Goal: Task Accomplishment & Management: Use online tool/utility

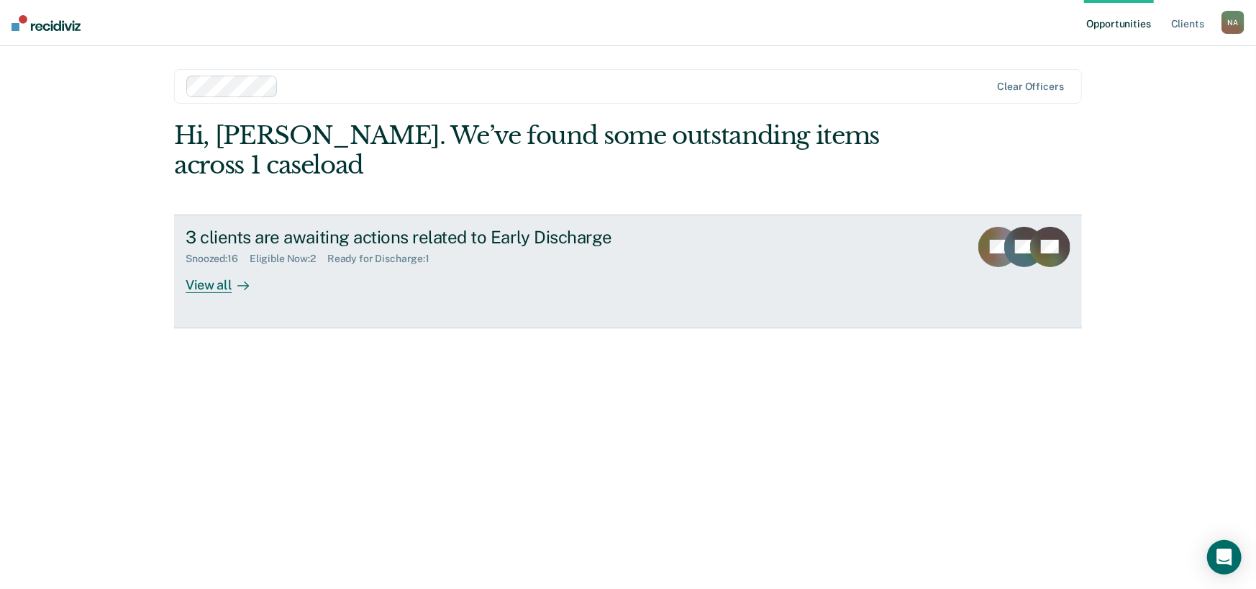
click at [1009, 245] on rect at bounding box center [1024, 247] width 40 height 40
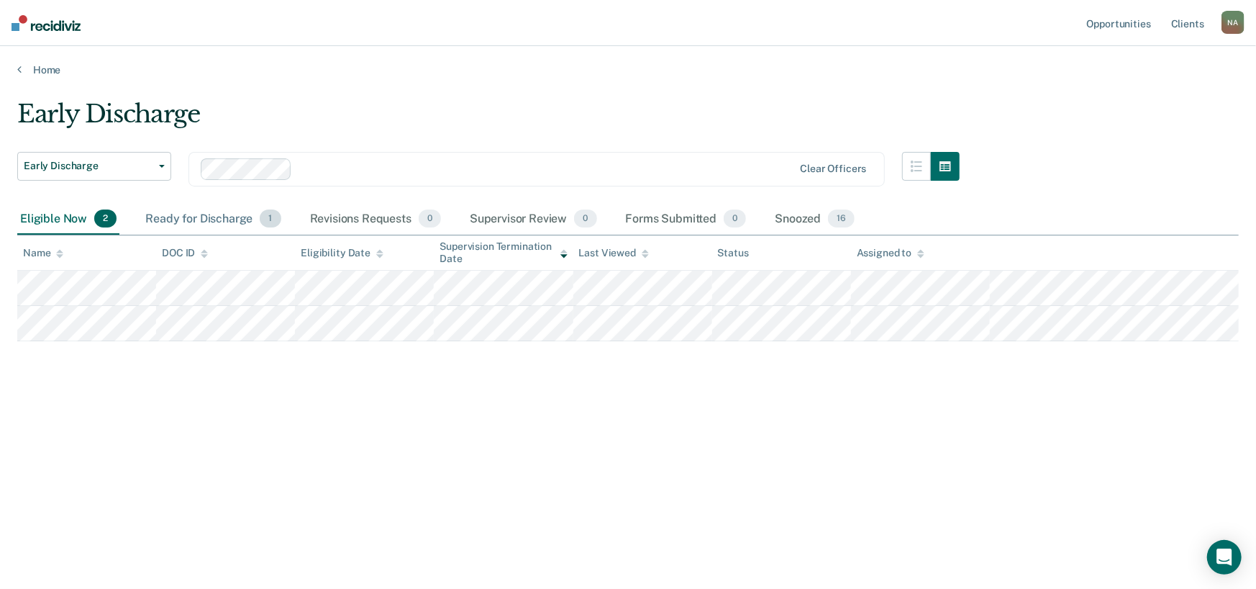
click at [188, 216] on div "Ready for Discharge 1" at bounding box center [212, 220] width 141 height 32
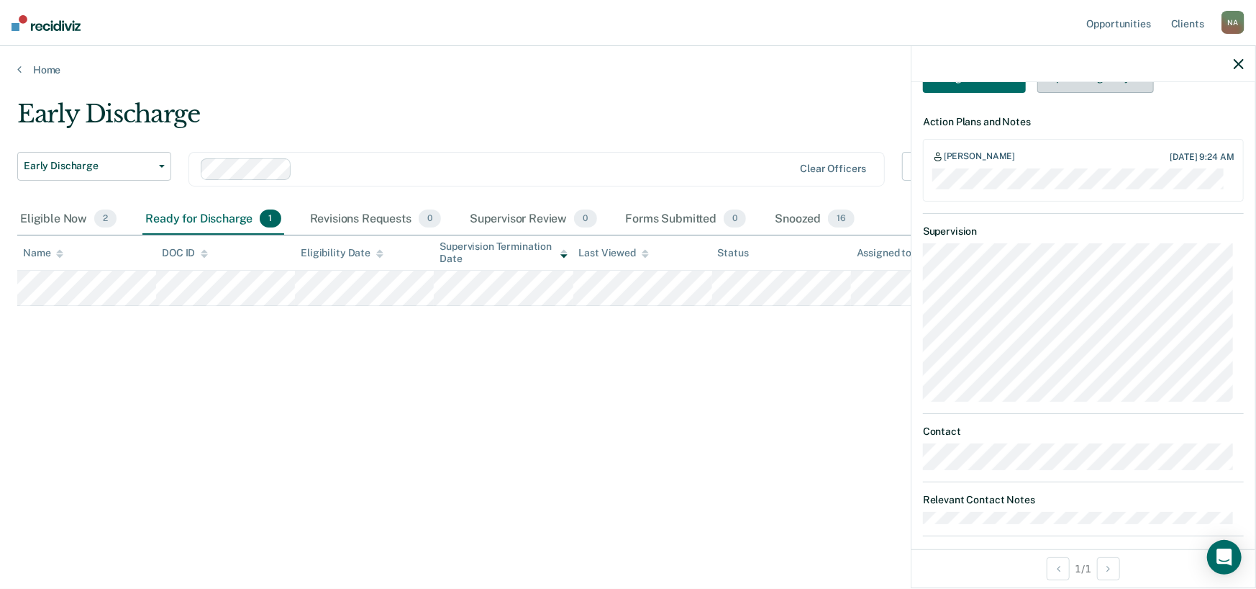
scroll to position [432, 0]
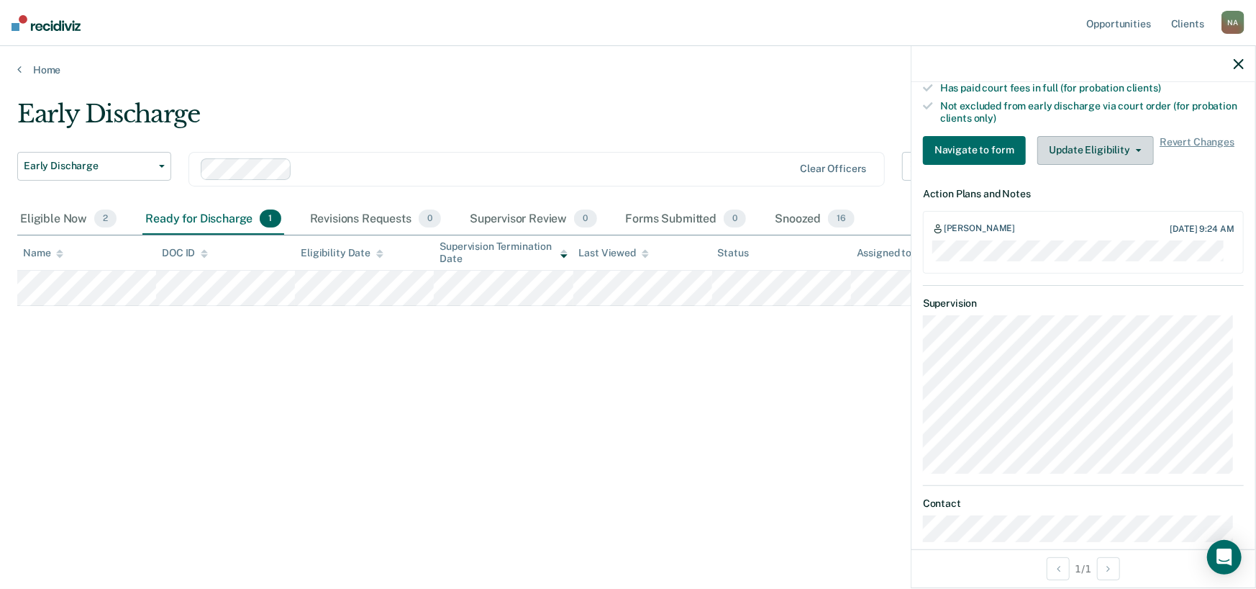
click at [1113, 147] on button "Update Eligibility" at bounding box center [1096, 150] width 117 height 29
click at [1158, 267] on div "[PERSON_NAME] [DATE] 9:24 AM" at bounding box center [1083, 242] width 321 height 63
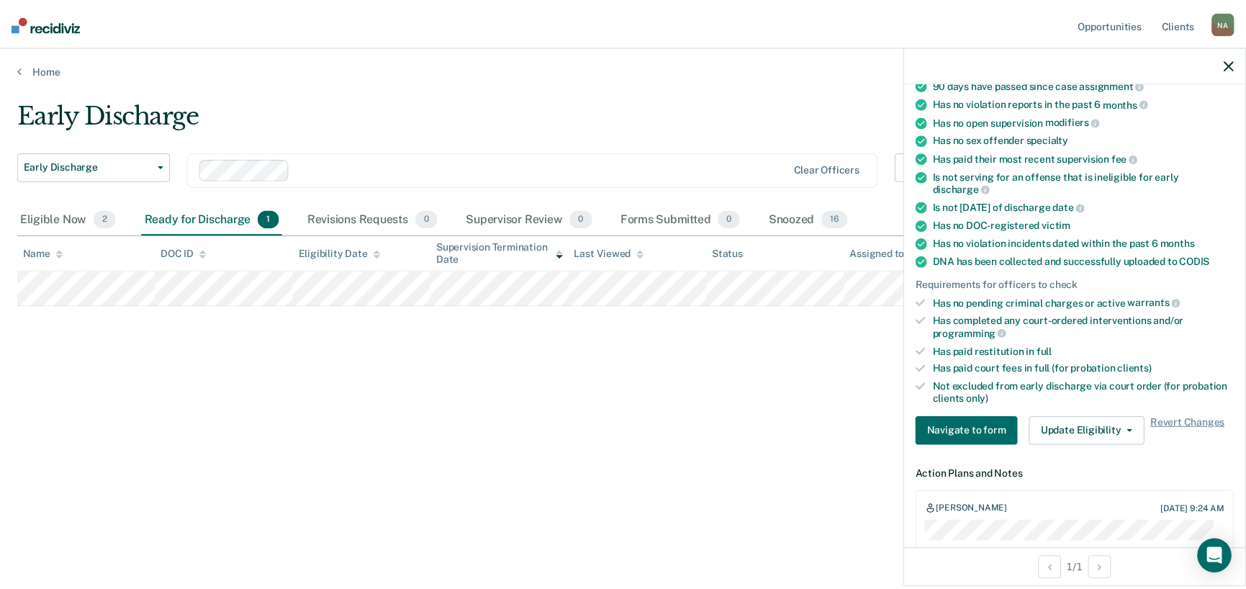
scroll to position [216, 0]
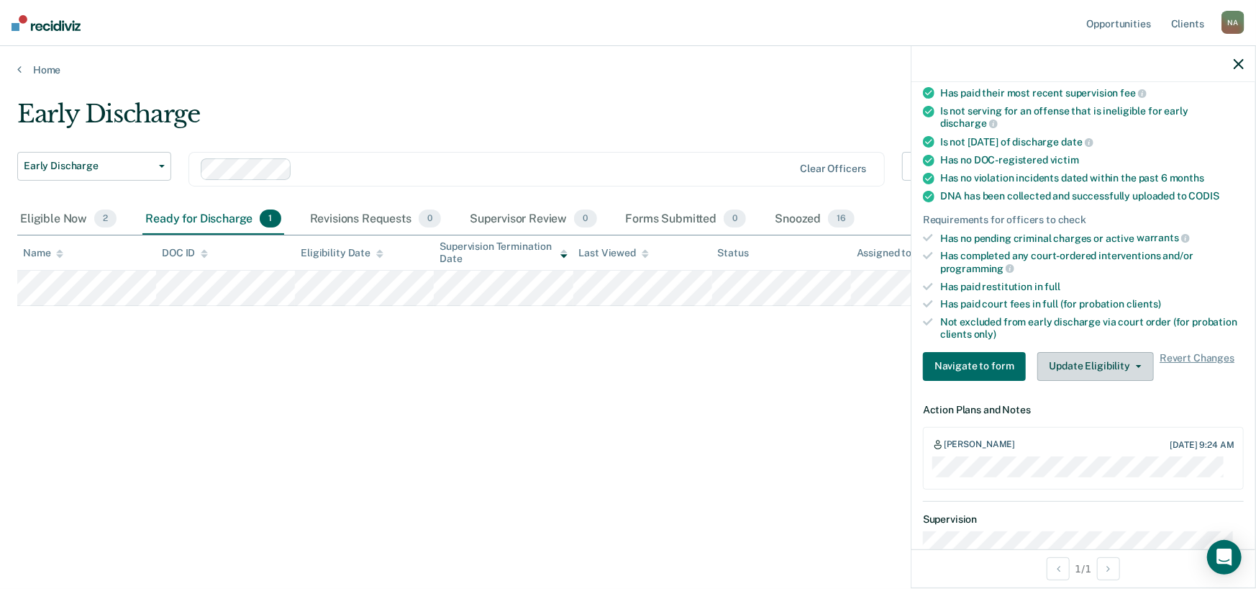
click at [1130, 364] on button "Update Eligibility" at bounding box center [1096, 366] width 117 height 29
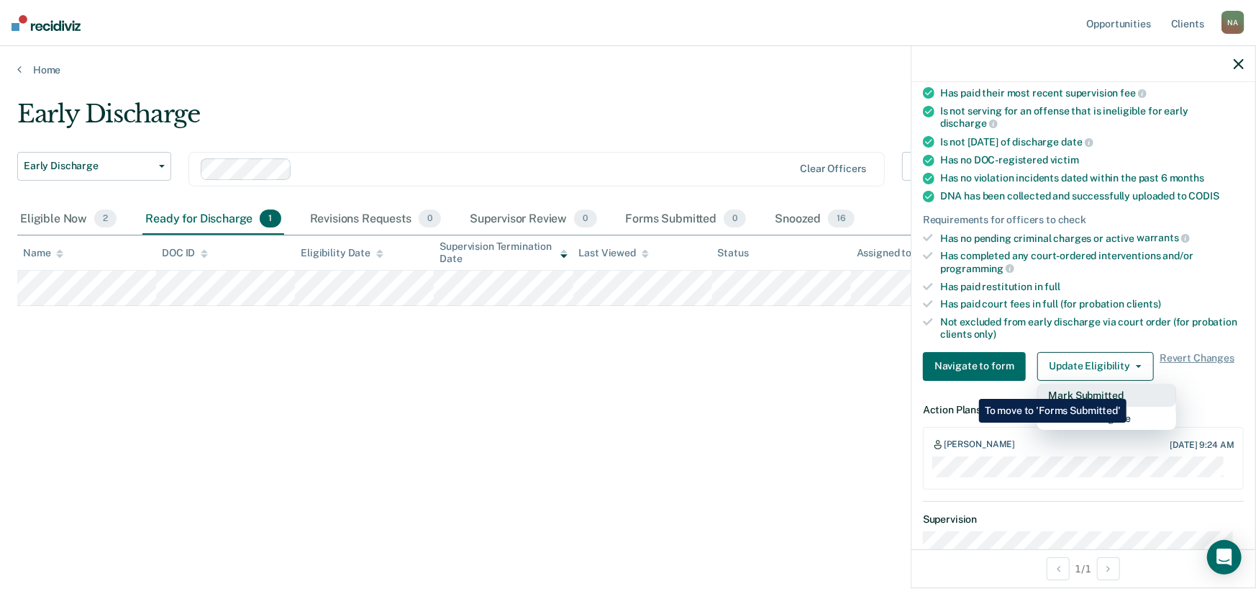
click at [1130, 388] on button "Mark Submitted" at bounding box center [1107, 395] width 139 height 23
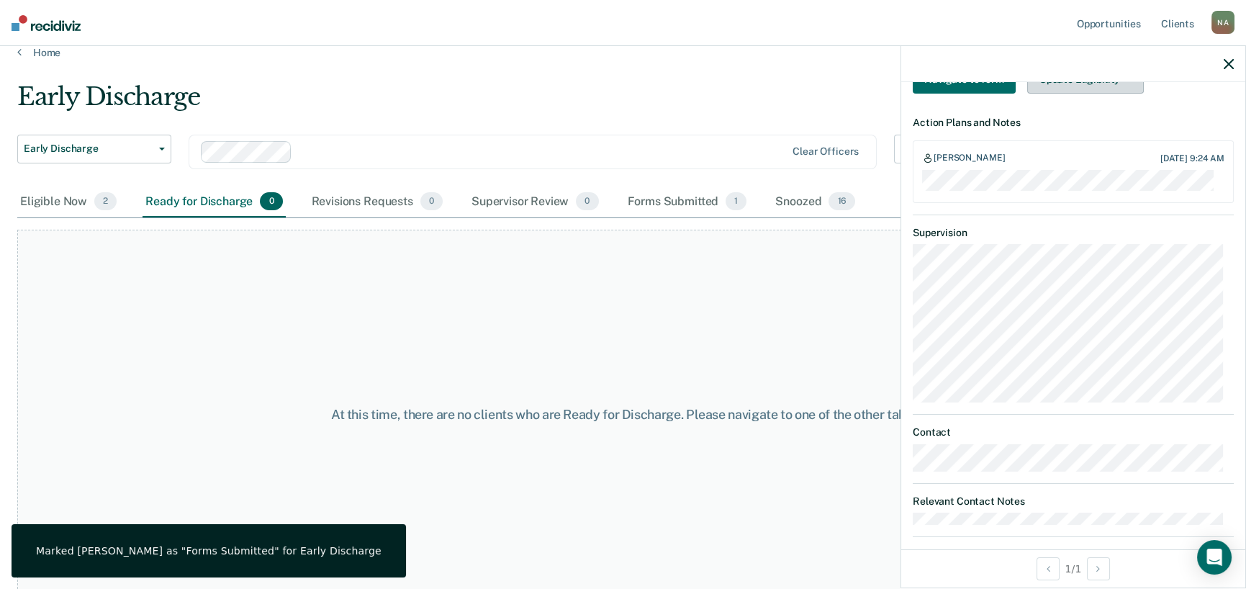
scroll to position [27, 0]
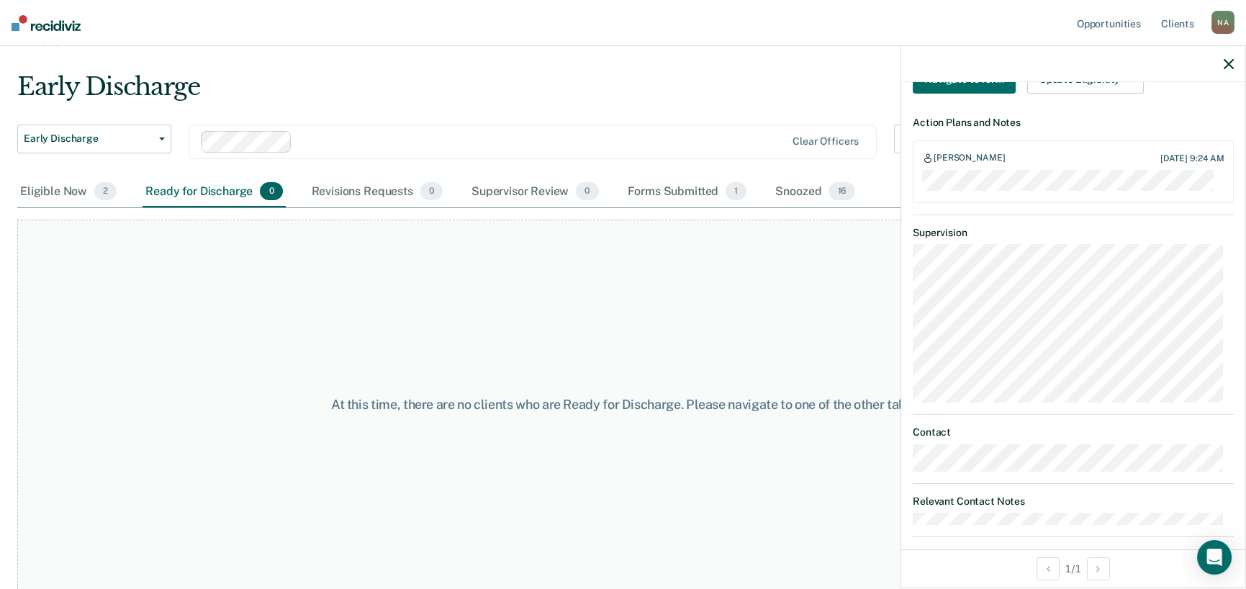
click at [1225, 64] on icon "button" at bounding box center [1228, 64] width 10 height 10
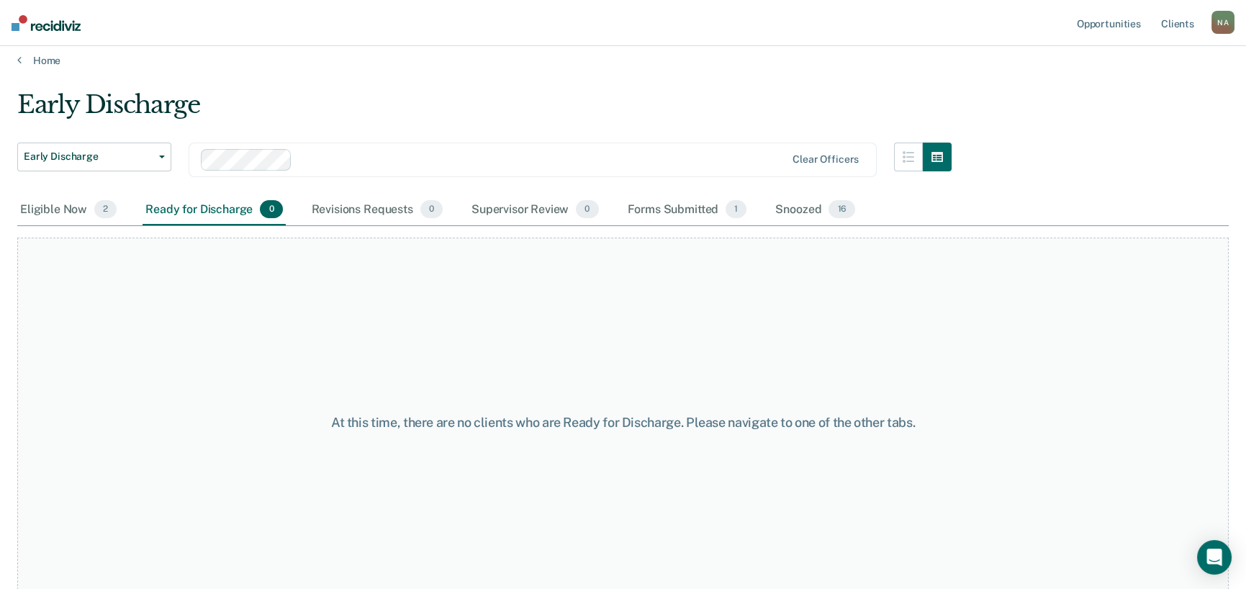
scroll to position [0, 0]
